Goal: Transaction & Acquisition: Purchase product/service

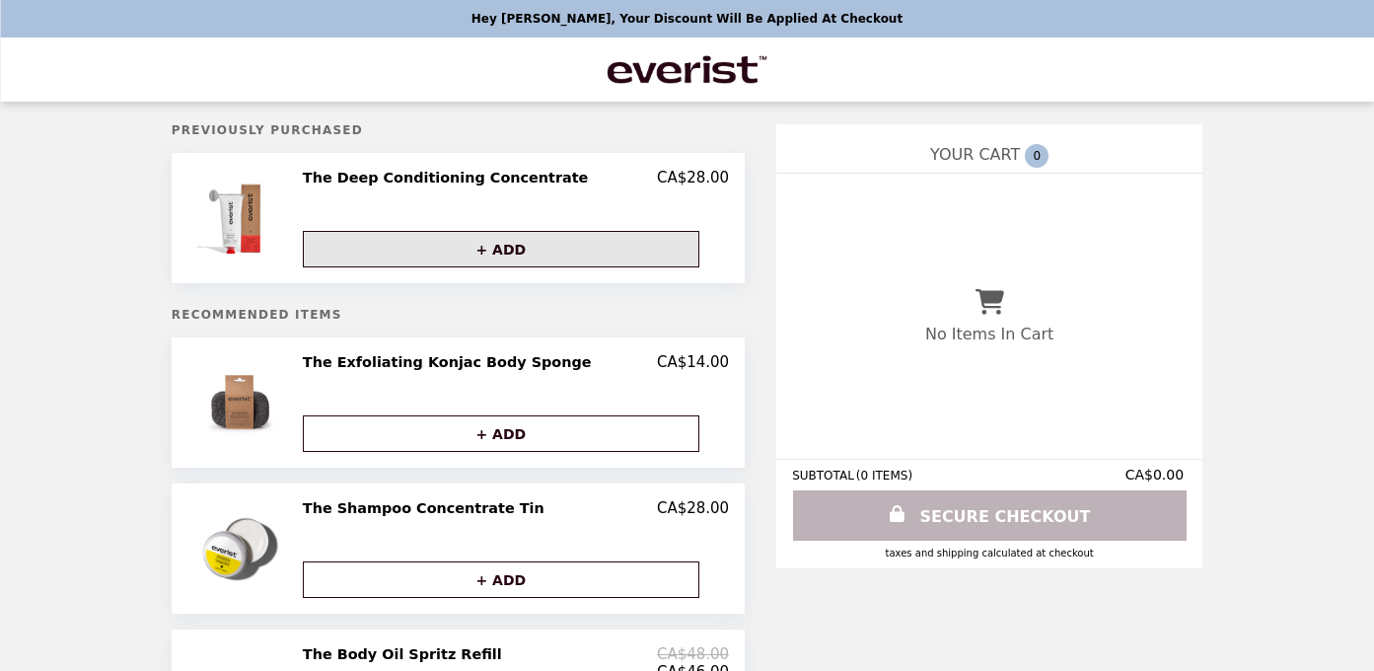
click at [523, 246] on button "+ ADD" at bounding box center [501, 249] width 396 height 36
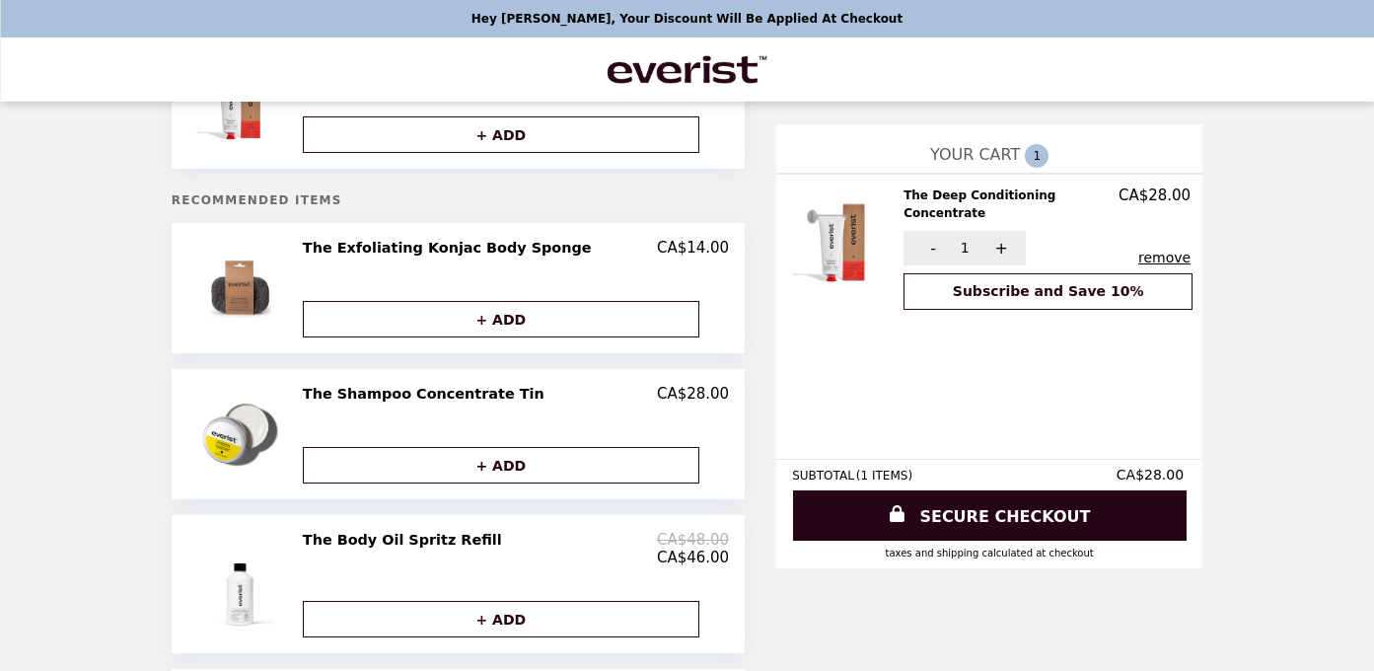
scroll to position [118, 0]
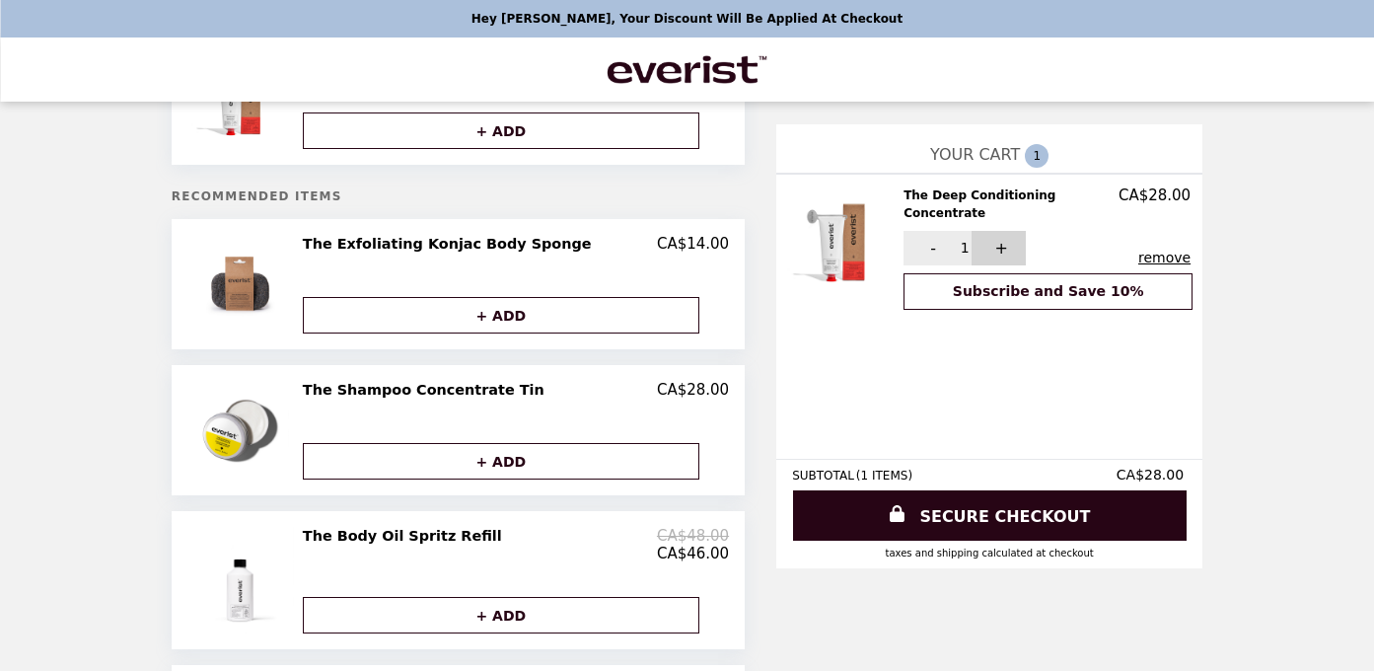
click at [973, 233] on button "+" at bounding box center [998, 248] width 54 height 35
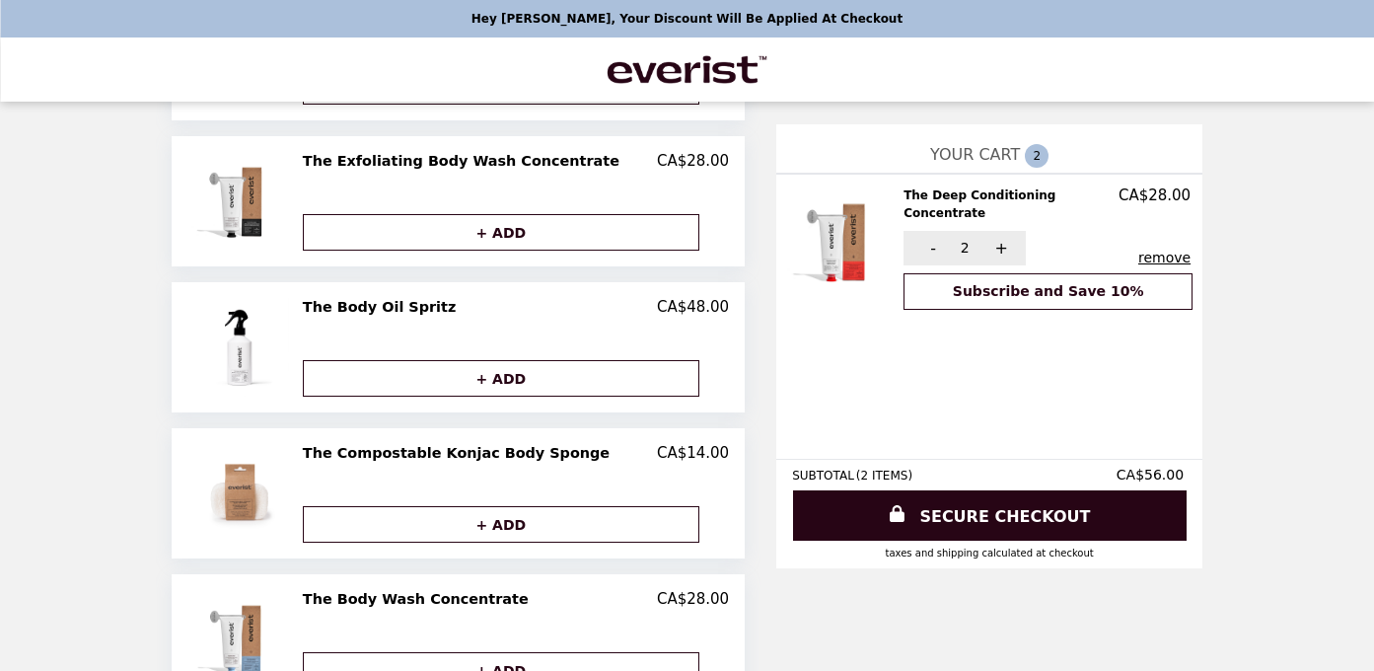
scroll to position [942, 0]
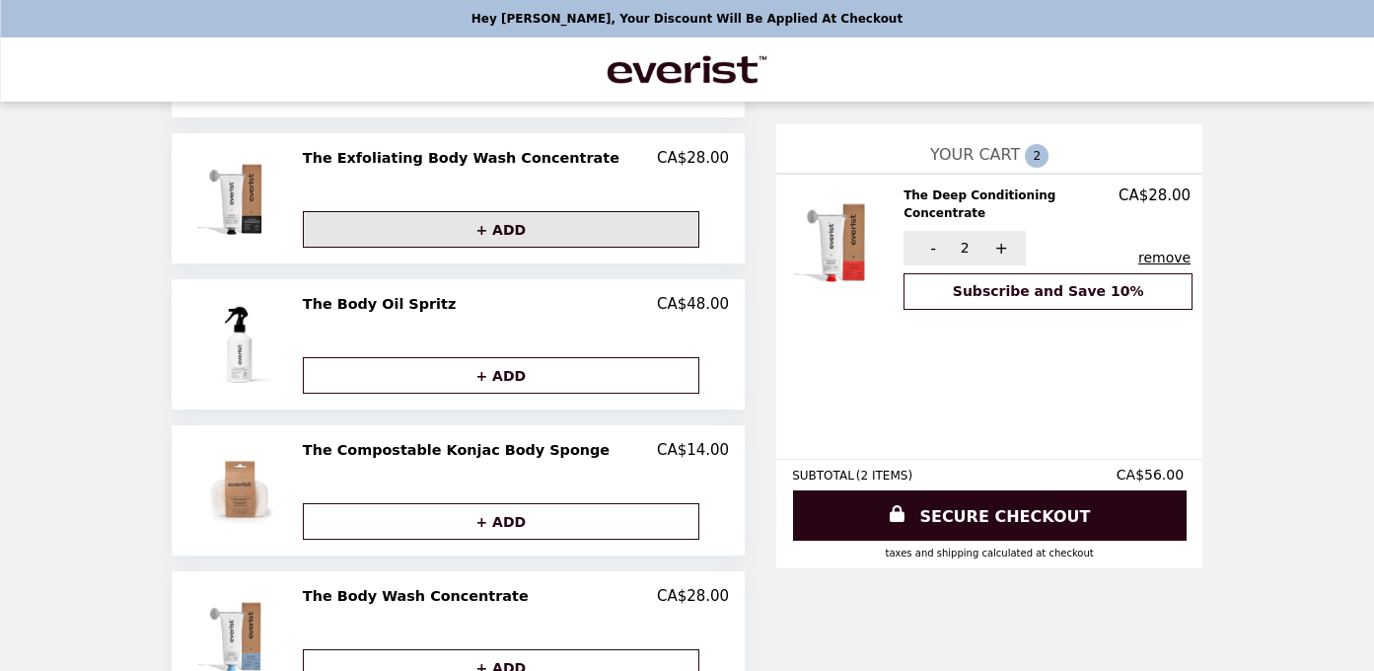
click at [508, 234] on button "+ ADD" at bounding box center [501, 229] width 396 height 36
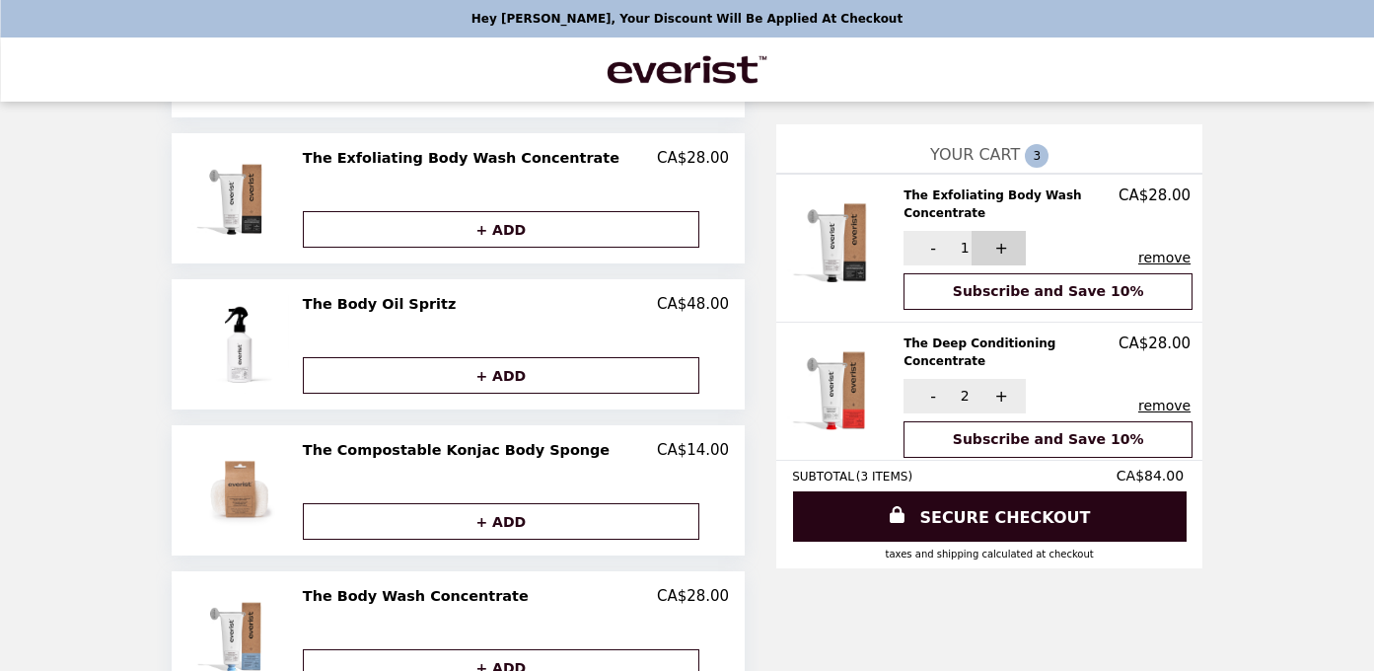
click at [972, 246] on button "+" at bounding box center [998, 248] width 54 height 35
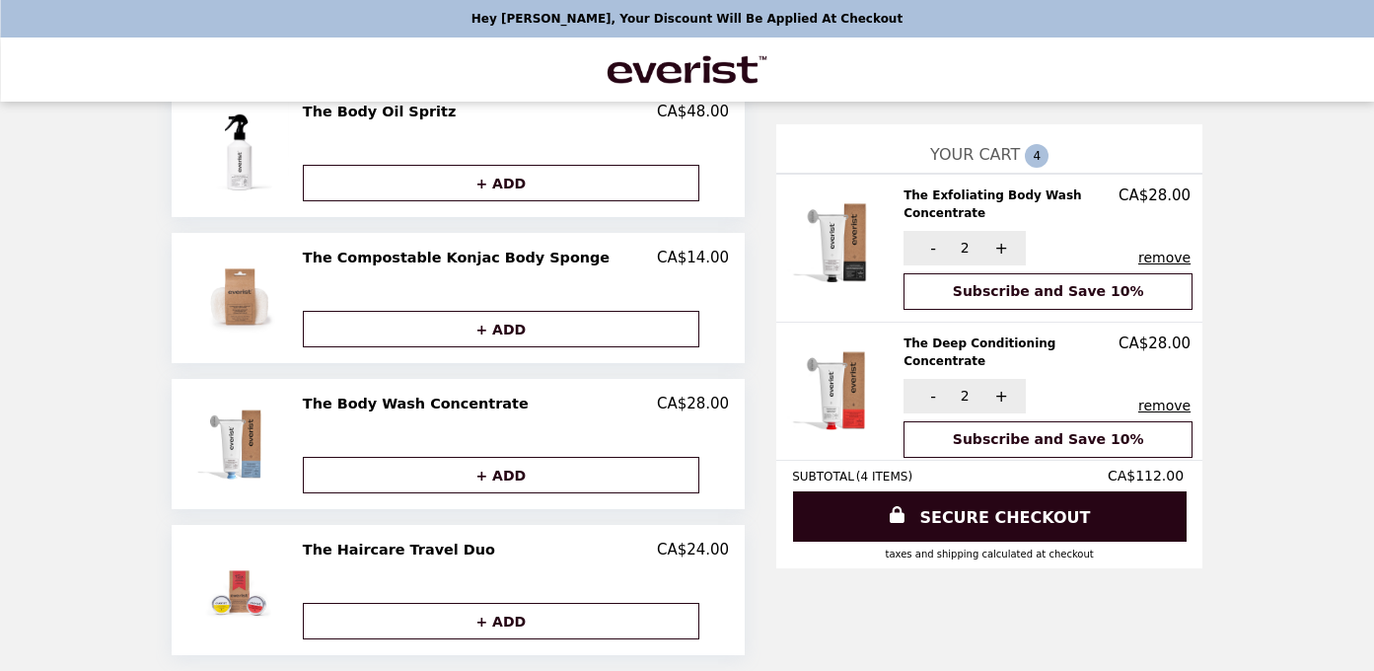
scroll to position [0, 0]
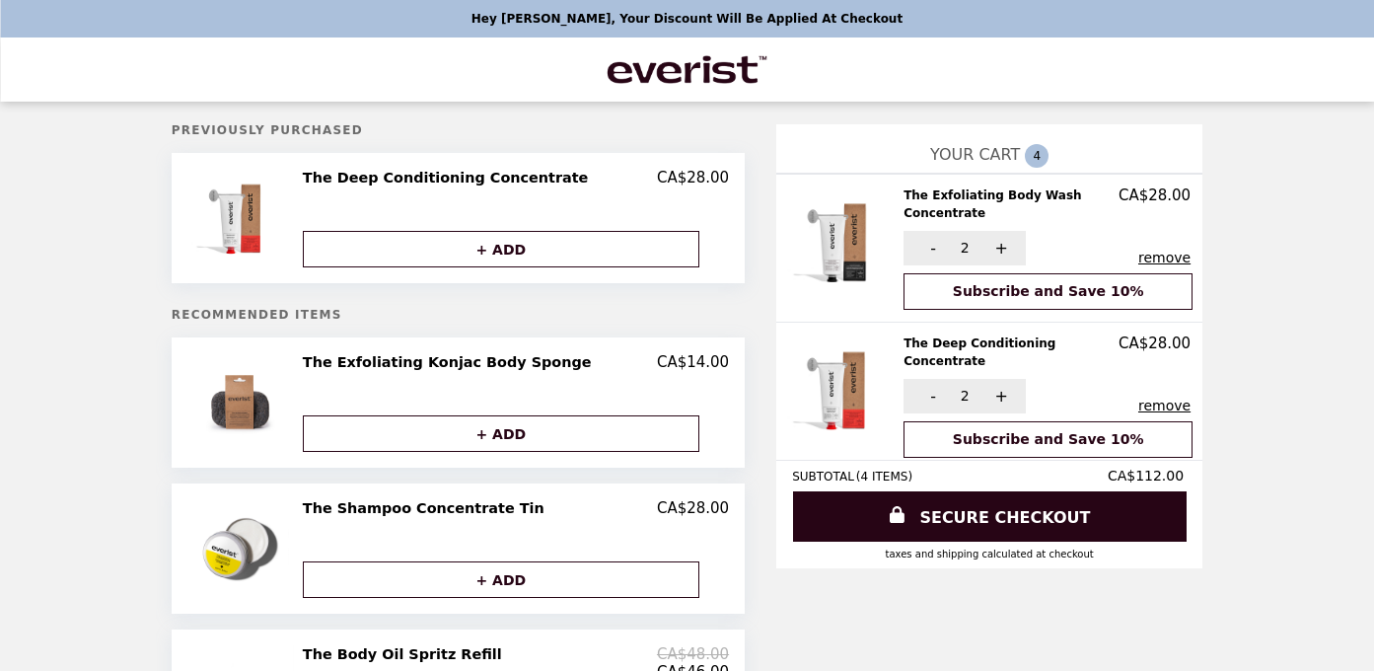
click at [666, 72] on img "Main" at bounding box center [688, 69] width 166 height 40
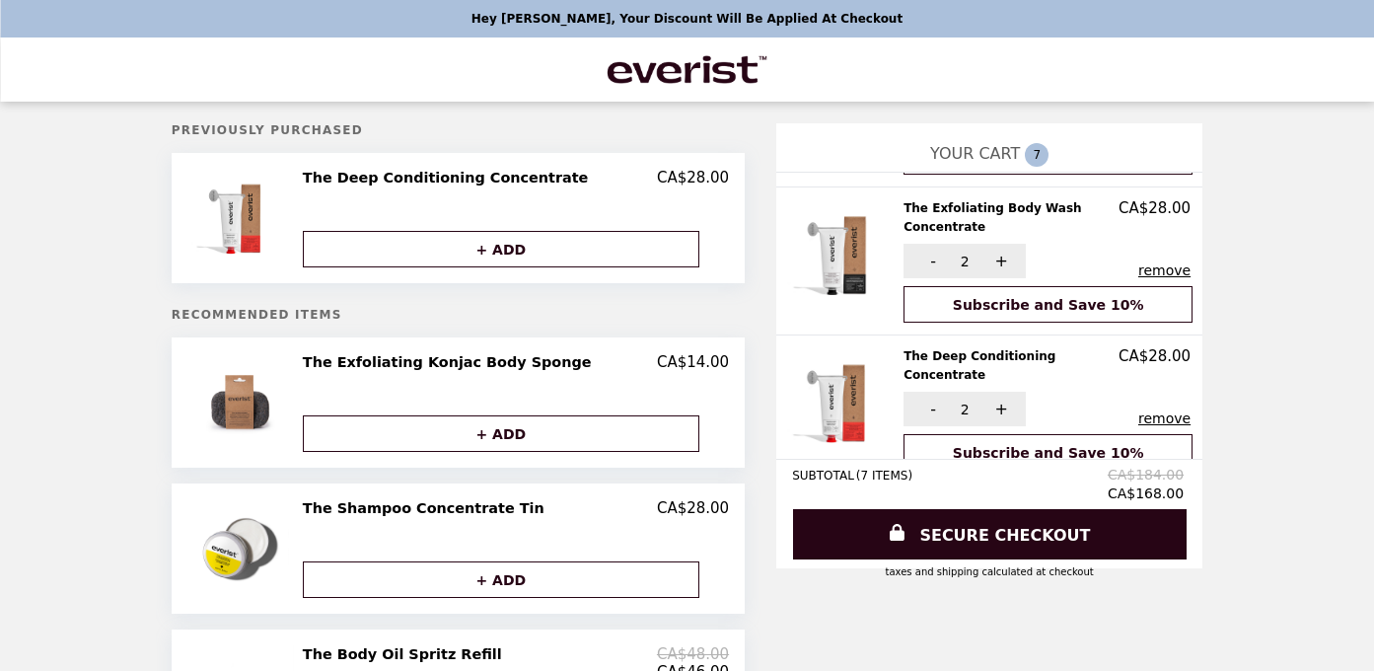
scroll to position [234, 0]
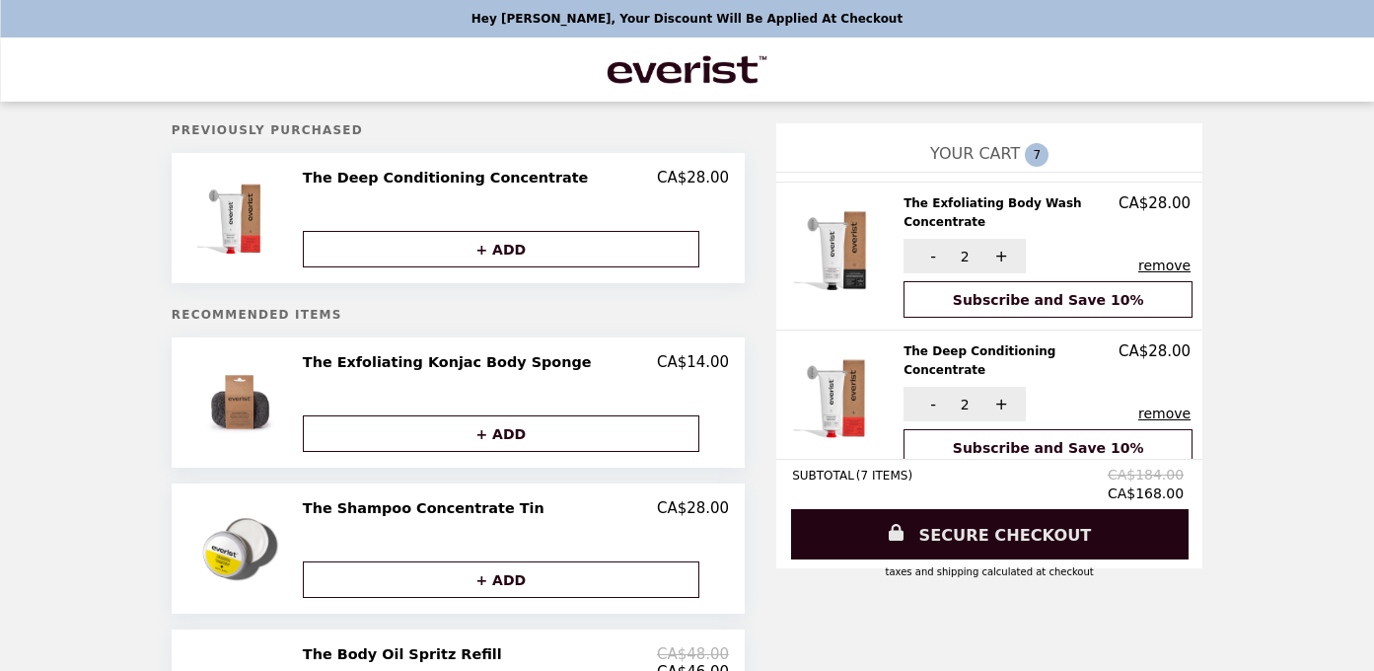
click at [943, 537] on link "SECURE CHECKOUT" at bounding box center [989, 534] width 397 height 50
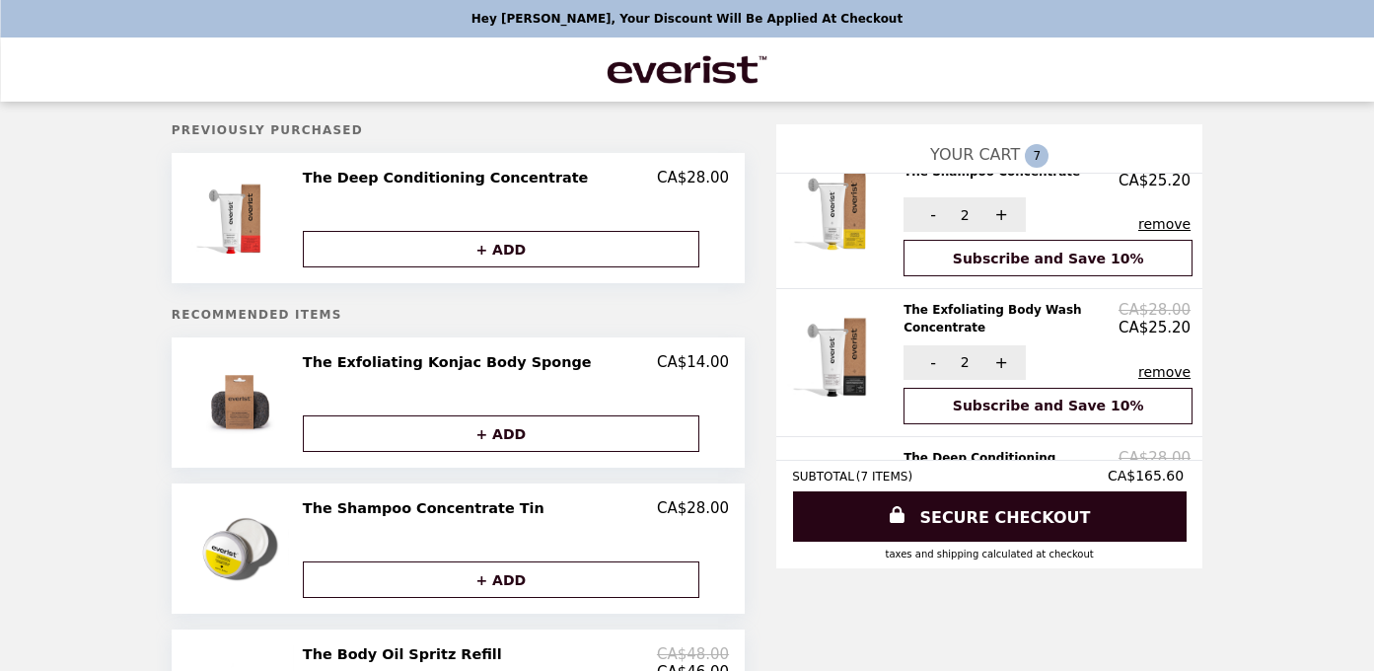
scroll to position [0, 0]
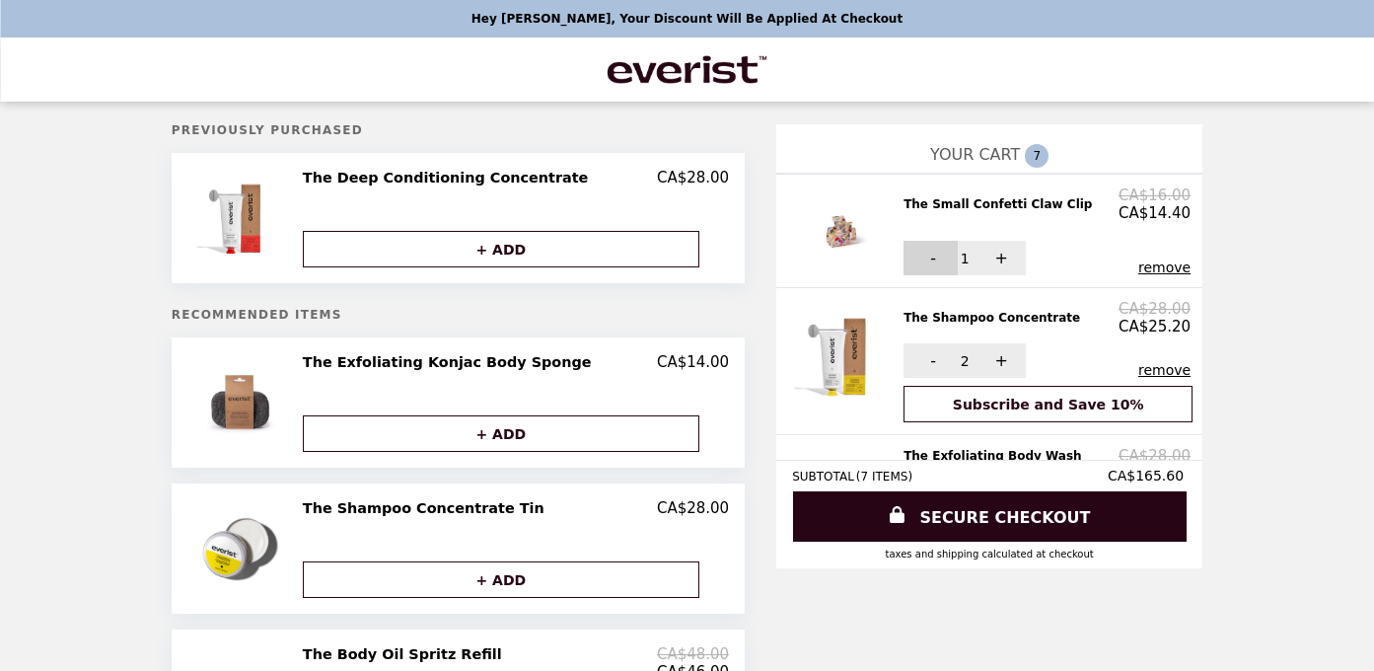
click at [903, 252] on button "-" at bounding box center [930, 258] width 54 height 35
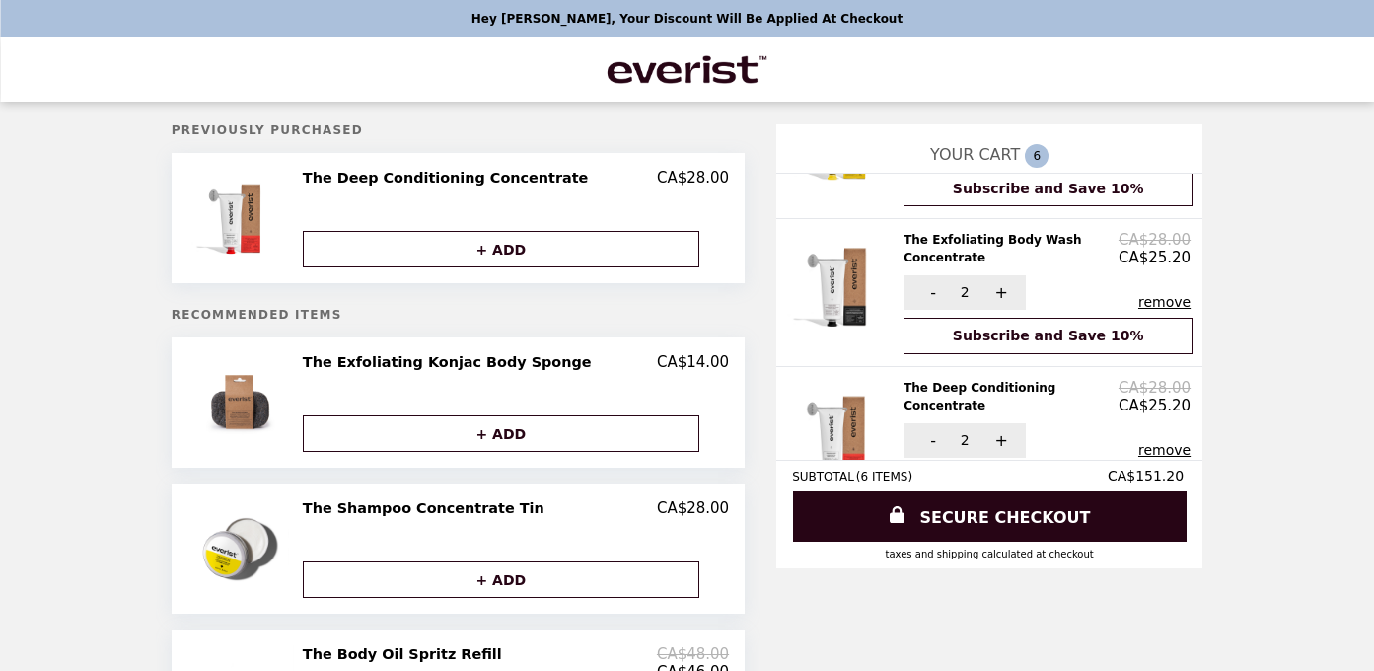
scroll to position [154, 0]
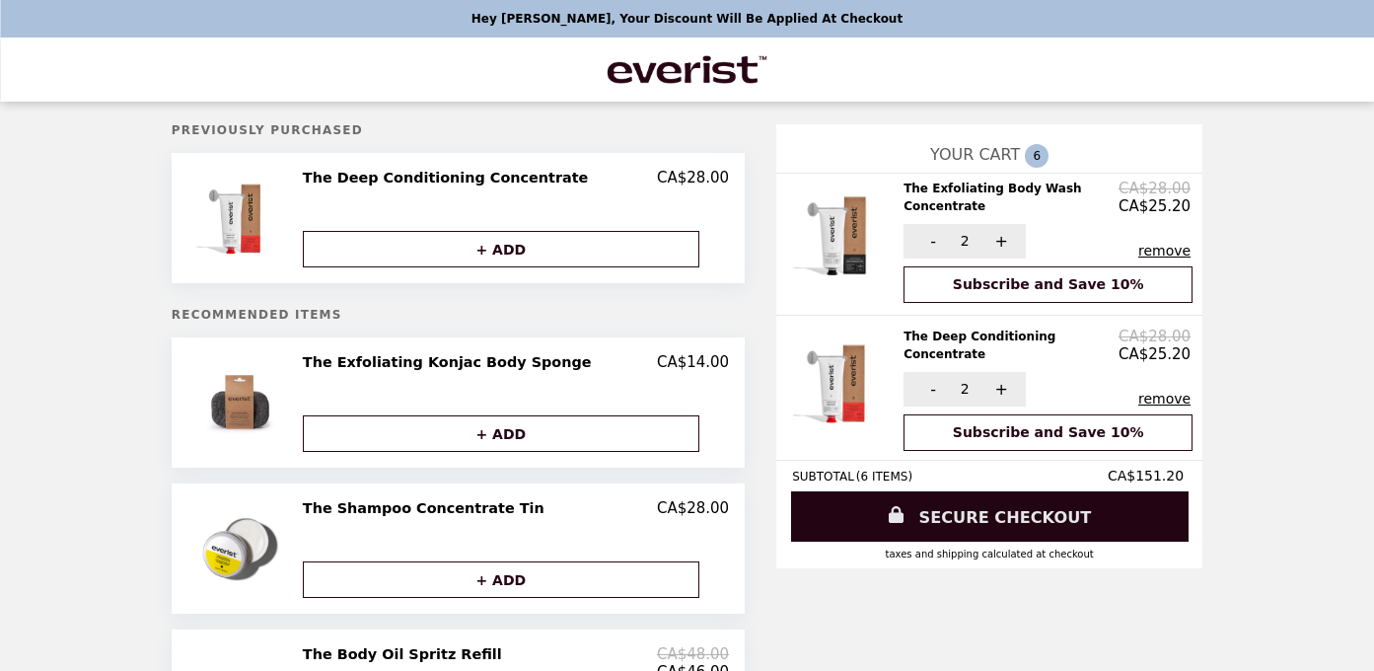
click at [965, 514] on link "SECURE CHECKOUT" at bounding box center [989, 516] width 397 height 50
